Goal: Check status: Check status

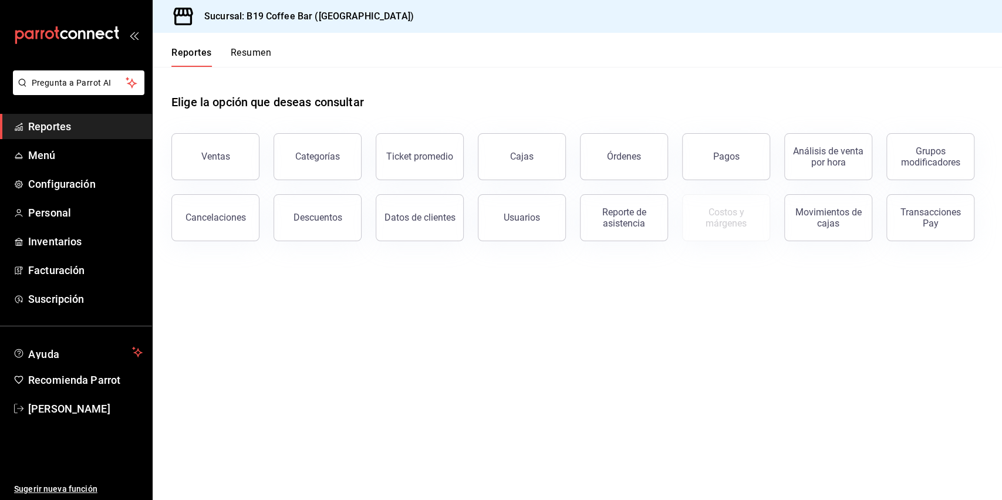
click at [711, 148] on button "Pagos" at bounding box center [726, 156] width 88 height 47
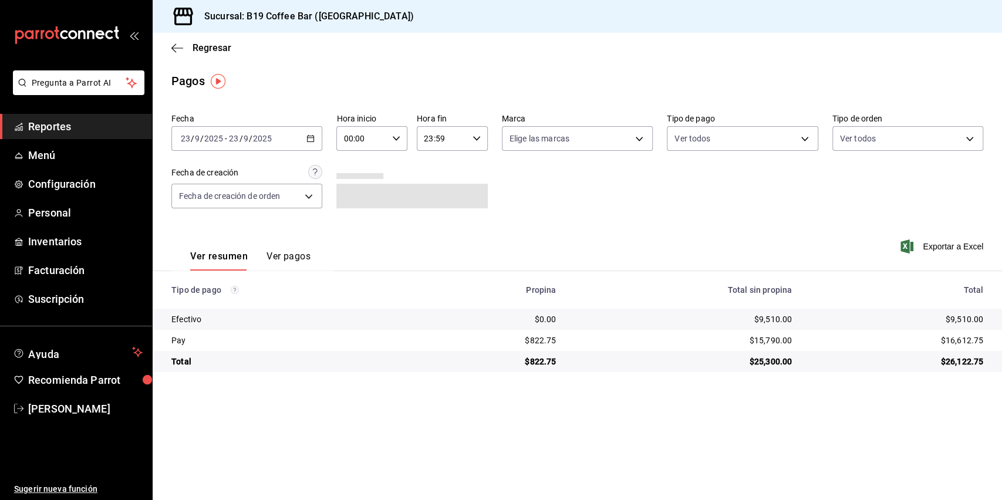
click at [286, 134] on div "[DATE] [DATE] - [DATE] [DATE]" at bounding box center [246, 138] width 151 height 25
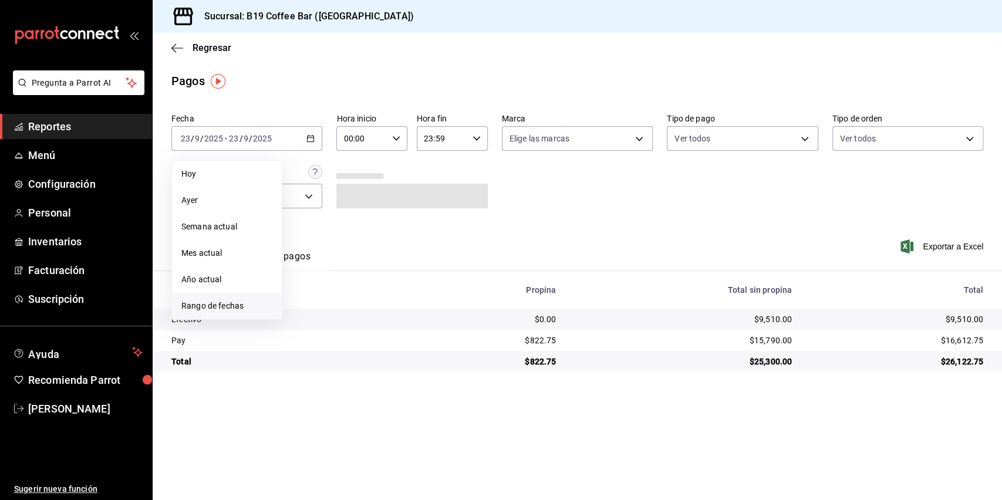
click at [232, 293] on li "Rango de fechas" at bounding box center [227, 306] width 110 height 26
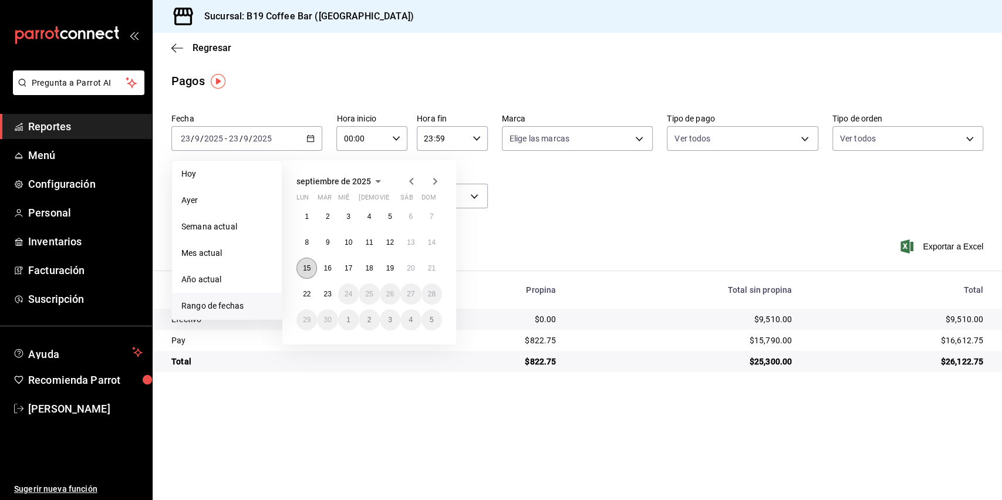
click at [301, 269] on button "15" at bounding box center [306, 268] width 21 height 21
click at [441, 262] on div "1 2 3 4 5 6 7 8 9 10 11 12 13 14 15 16 17 18 19 20 21 22 23 24 25 26 27 28 29 3…" at bounding box center [369, 268] width 146 height 124
click at [435, 263] on button "21" at bounding box center [431, 268] width 21 height 21
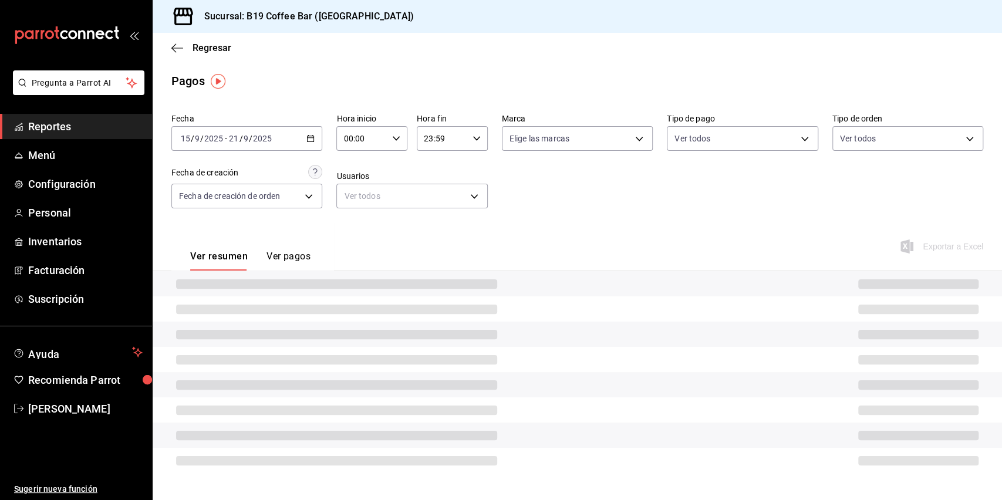
click at [523, 213] on div "Fecha [DATE] [DATE] - [DATE] [DATE] Hora inicio 00:00 Hora inicio Hora fin 23:5…" at bounding box center [577, 166] width 812 height 114
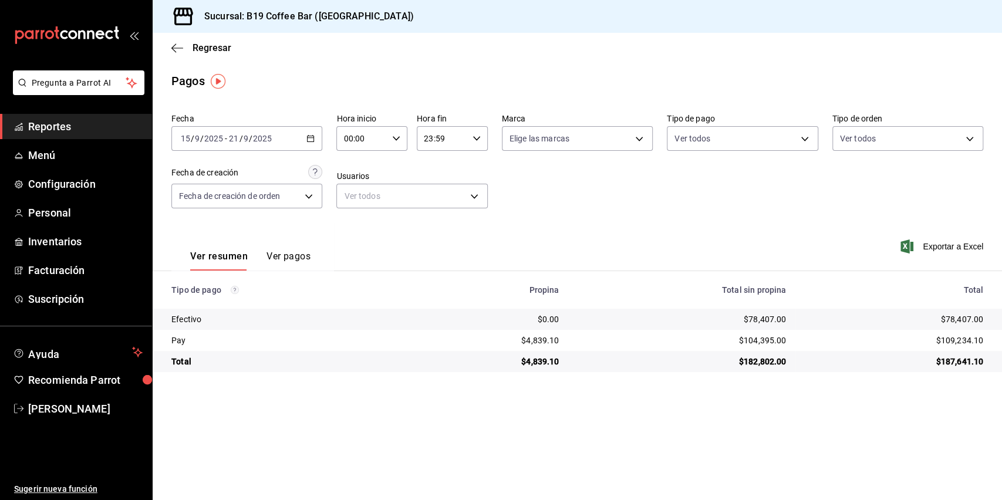
click at [698, 227] on div "Ver resumen Ver pagos Exportar a Excel" at bounding box center [577, 253] width 849 height 62
